Goal: Find specific page/section: Find specific page/section

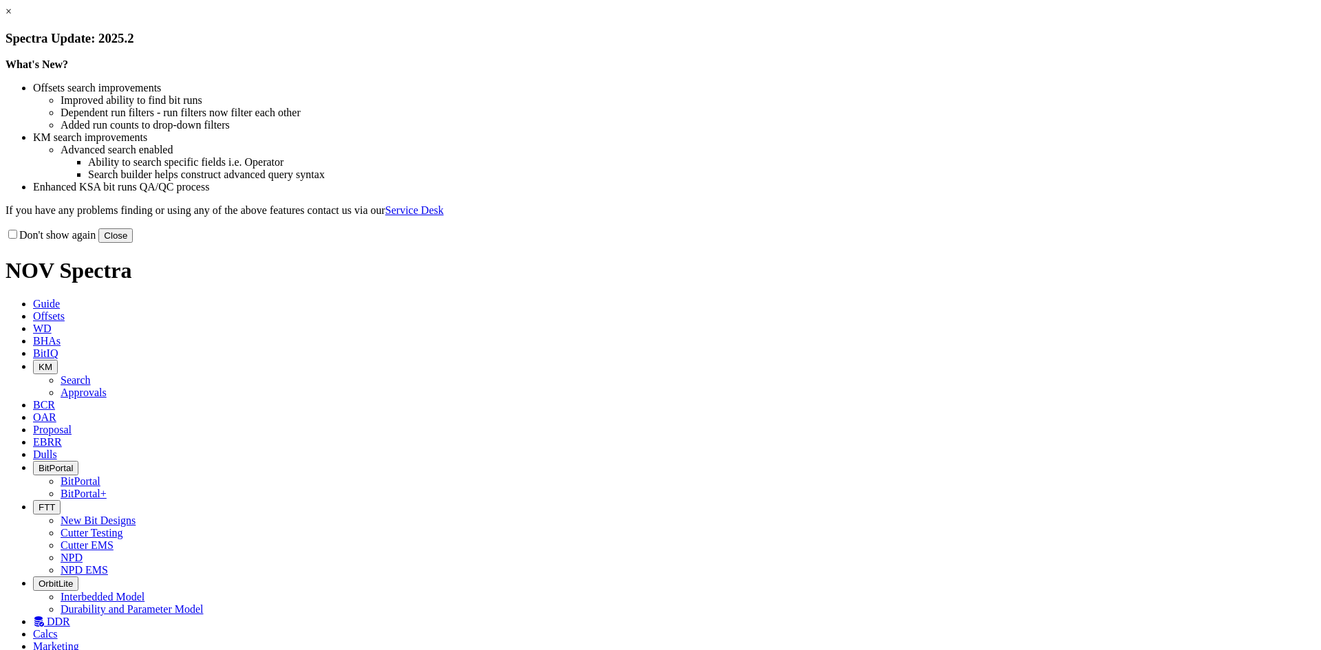
click at [936, 243] on div "× Spectra Update: 2025.2 What's New? Offsets search improvements Improved abili…" at bounding box center [661, 124] width 1310 height 237
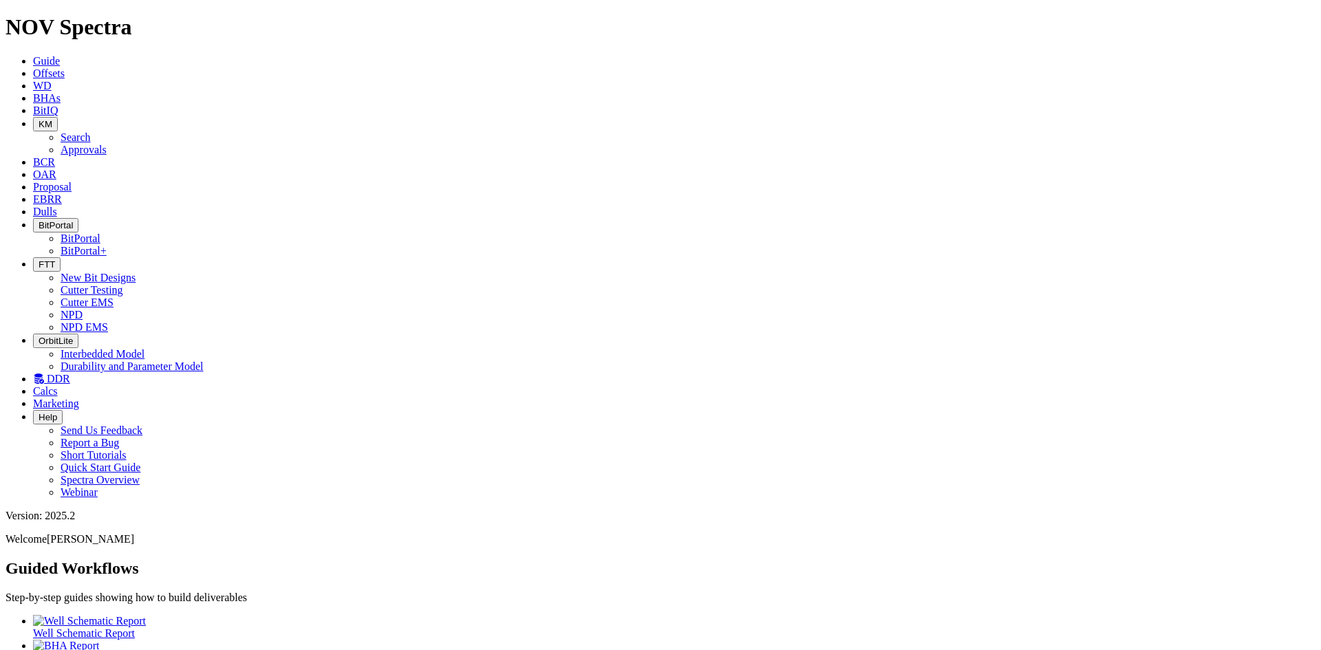
click at [57, 206] on link "Dulls" at bounding box center [45, 212] width 24 height 12
click at [62, 193] on link "EBRR" at bounding box center [47, 199] width 29 height 12
click at [72, 181] on span "Proposal" at bounding box center [52, 187] width 39 height 12
click at [56, 169] on span "OAR" at bounding box center [44, 175] width 23 height 12
click at [70, 373] on link "DDR" at bounding box center [51, 379] width 37 height 12
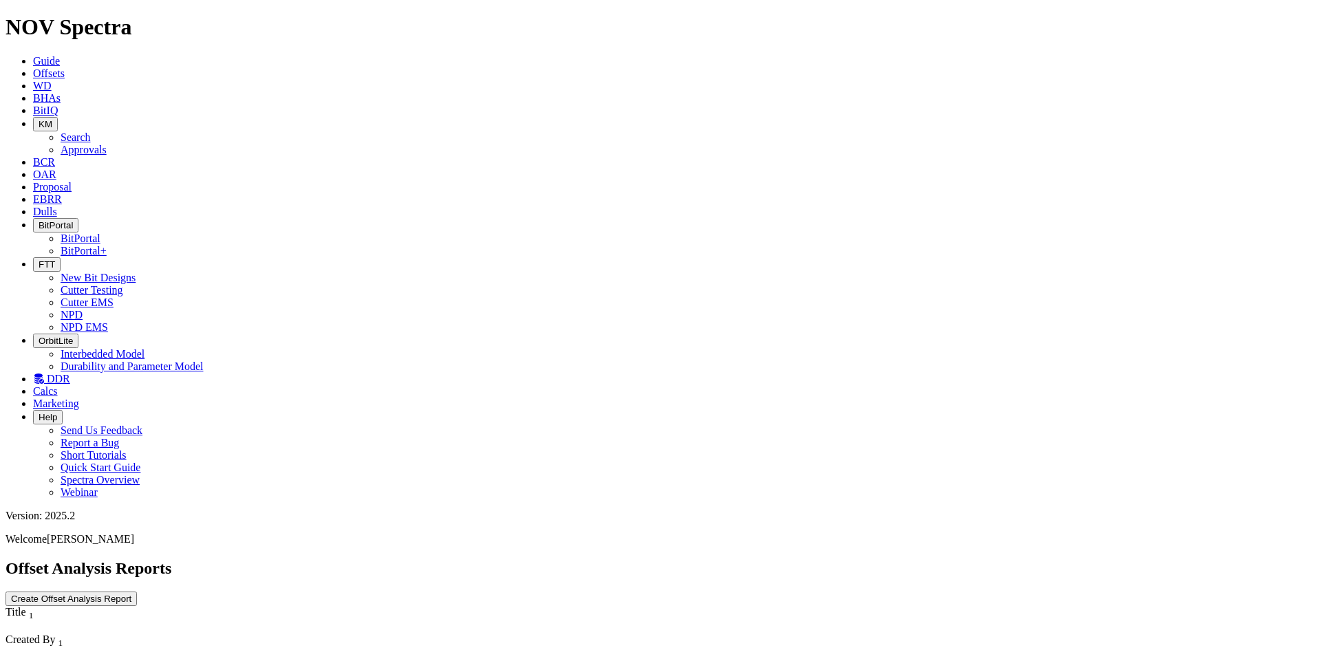
click at [58, 117] on button "KM" at bounding box center [45, 124] width 25 height 14
click at [107, 144] on link "Approvals" at bounding box center [84, 150] width 46 height 12
click at [58, 117] on button "KM" at bounding box center [45, 124] width 25 height 14
click at [91, 131] on link "Search" at bounding box center [76, 137] width 30 height 12
click at [141, 650] on button "button" at bounding box center [135, 656] width 11 height 4
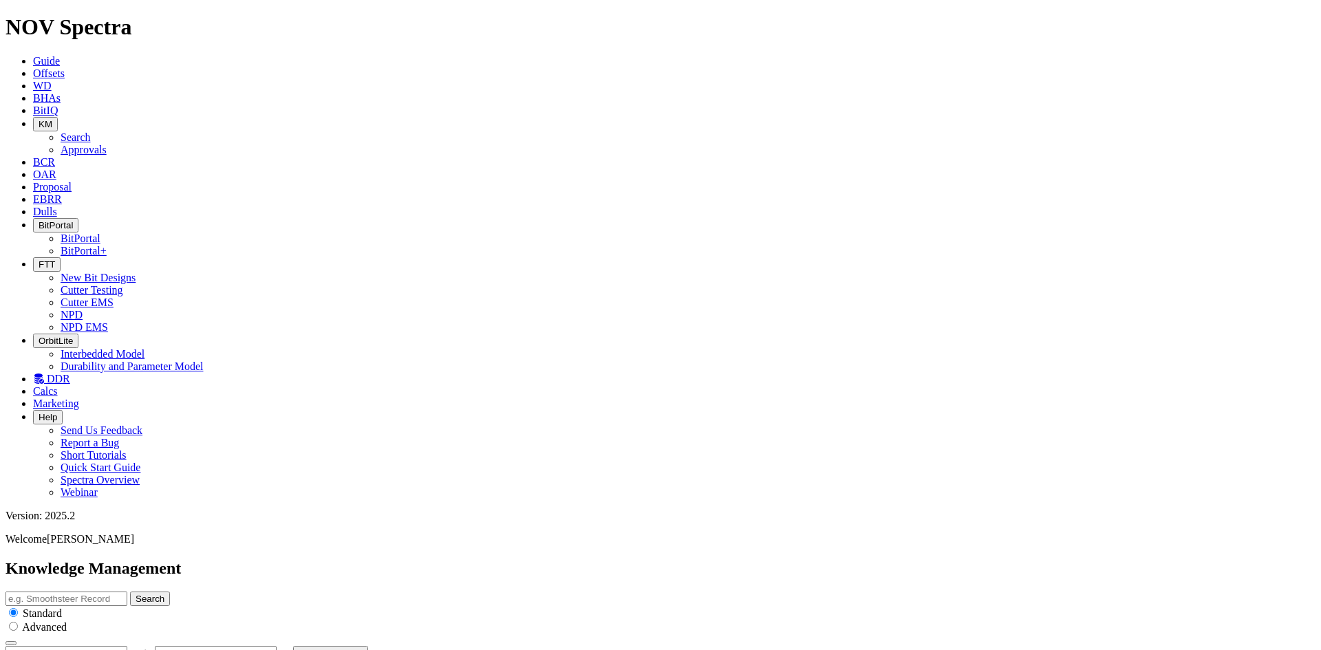
type input "[DATE]"
click at [33, 105] on icon at bounding box center [33, 111] width 0 height 12
